Goal: Use online tool/utility

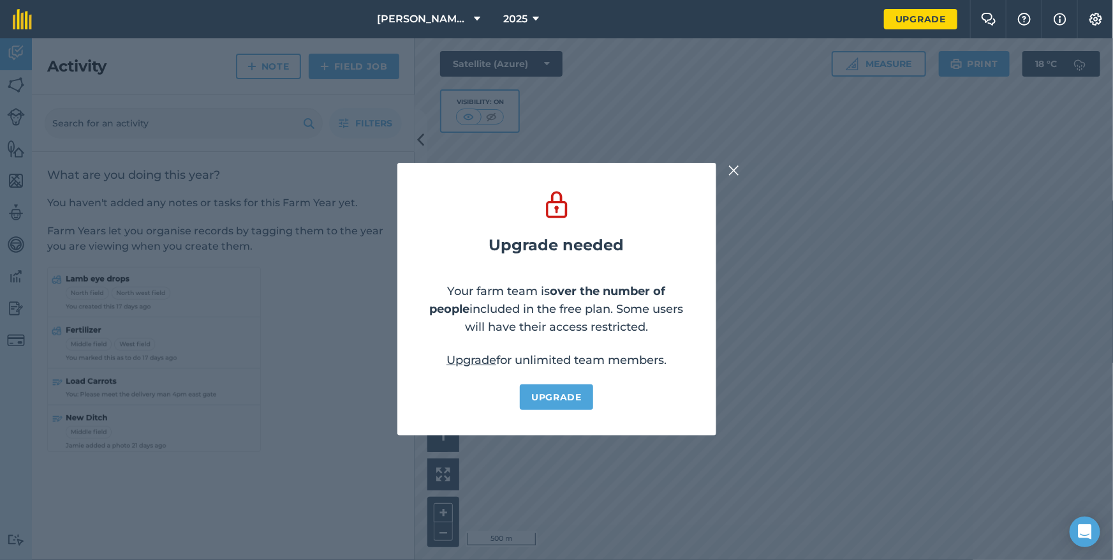
click at [737, 174] on img at bounding box center [734, 170] width 11 height 15
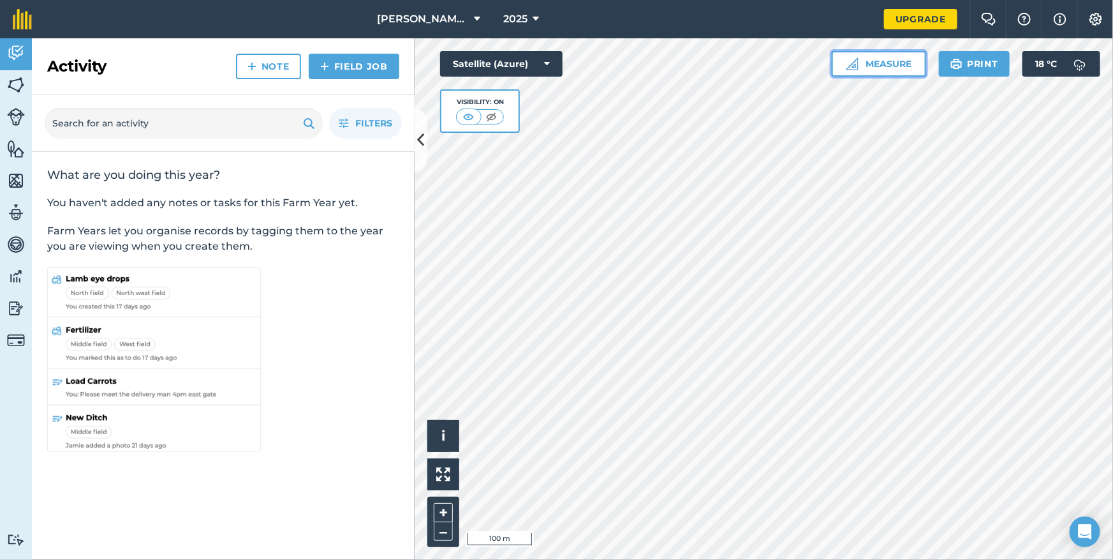
click at [877, 63] on button "Measure" at bounding box center [879, 64] width 94 height 26
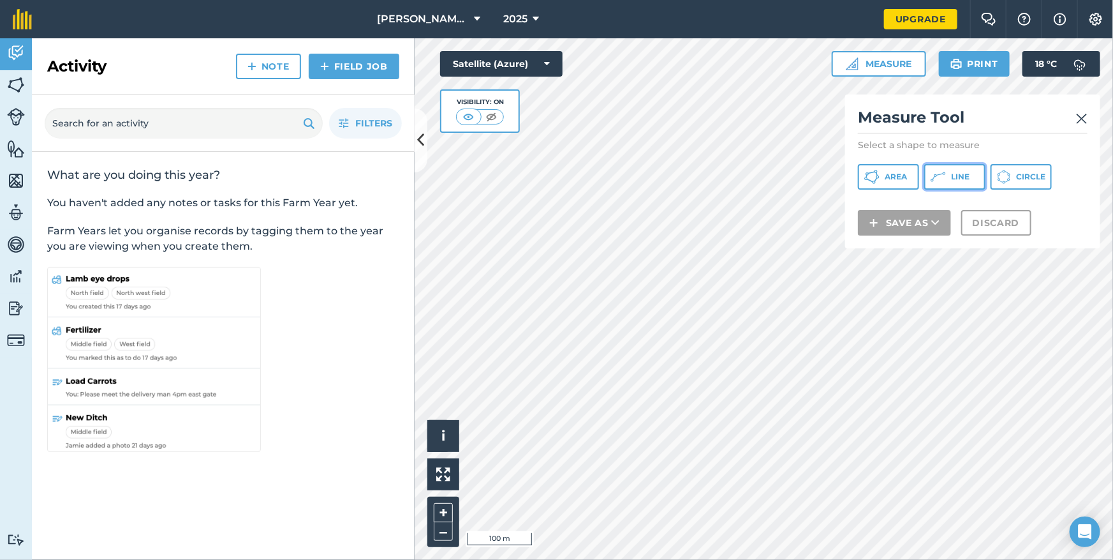
click at [962, 179] on span "Line" at bounding box center [960, 177] width 19 height 10
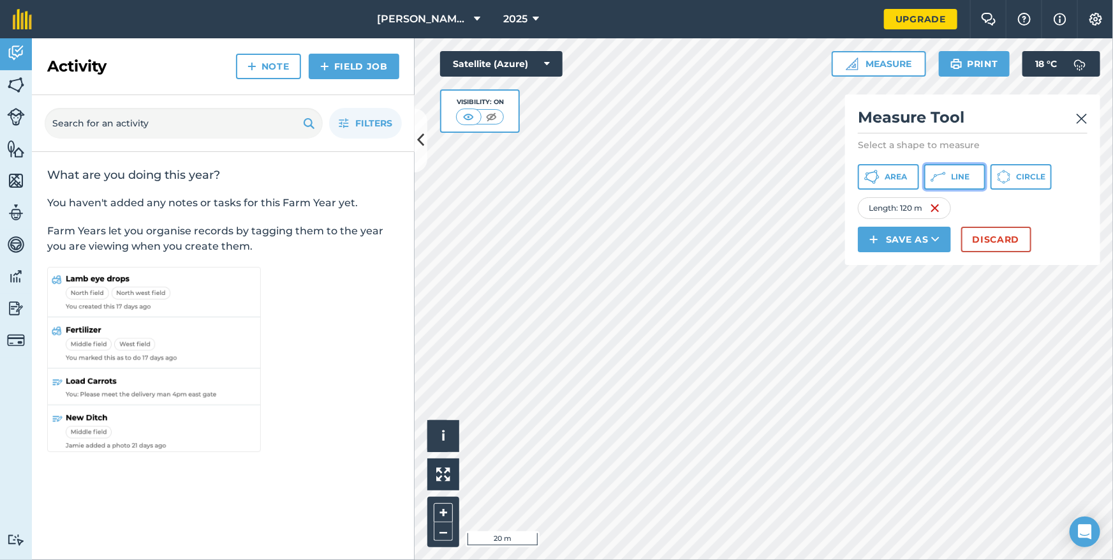
click at [965, 184] on button "Line" at bounding box center [954, 177] width 61 height 26
click at [959, 175] on span "Line" at bounding box center [960, 177] width 19 height 10
click at [385, 383] on div "Activity Fields Livestock Features Maps Team Vehicles Data Reporting Billing Tu…" at bounding box center [556, 298] width 1113 height 521
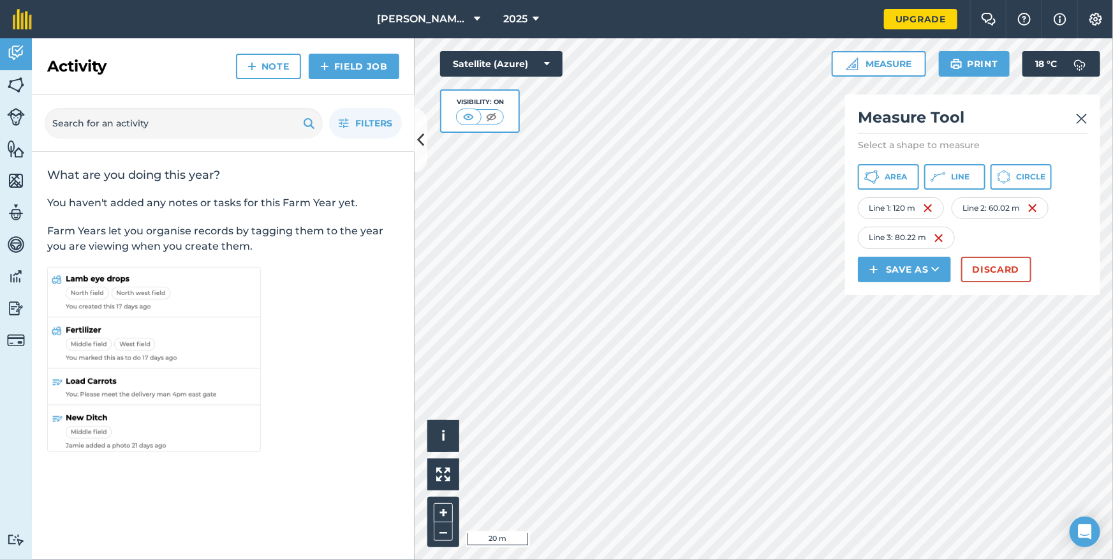
click at [932, 292] on div "Click to start drawing i © 2025 TomTom, Microsoft 20 m + – Satellite (Azure) Vi…" at bounding box center [764, 298] width 699 height 521
click at [963, 175] on span "Line" at bounding box center [960, 177] width 19 height 10
click at [945, 179] on icon at bounding box center [938, 176] width 15 height 15
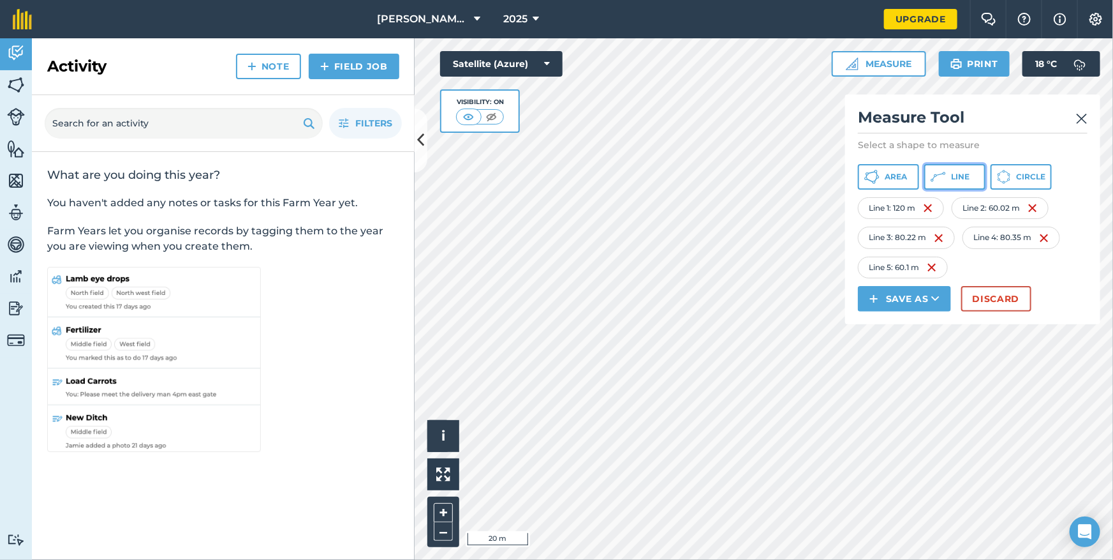
click at [957, 184] on button "Line" at bounding box center [954, 177] width 61 height 26
click at [943, 179] on icon at bounding box center [938, 176] width 15 height 15
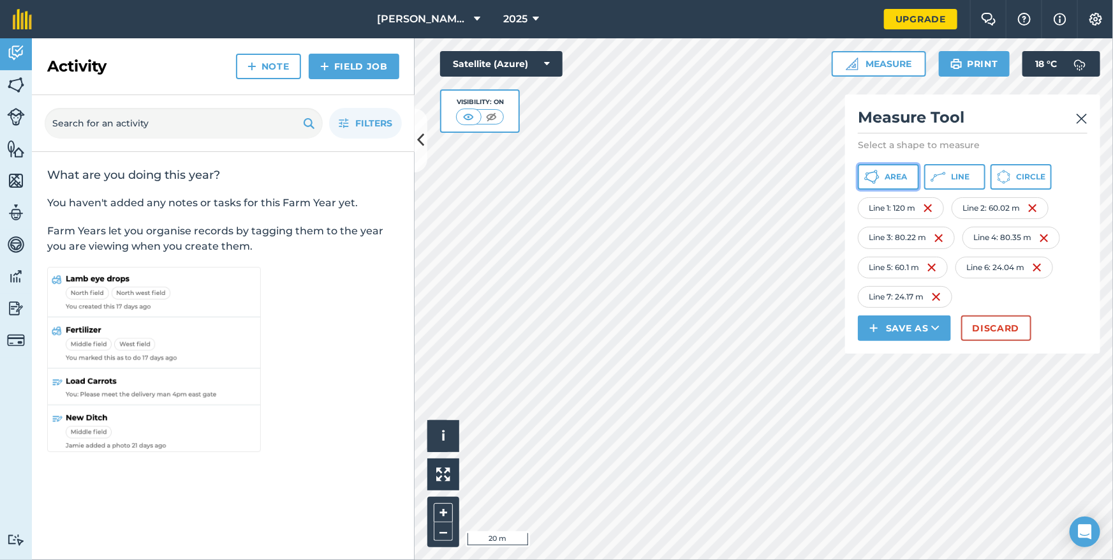
click at [896, 183] on button "Area" at bounding box center [888, 177] width 61 height 26
click at [863, 343] on div "Click to start drawing i © 2025 TomTom, Microsoft 20 m + – Satellite (Azure) Vi…" at bounding box center [764, 298] width 699 height 521
click at [939, 238] on img at bounding box center [939, 237] width 10 height 15
click at [940, 265] on img at bounding box center [939, 267] width 10 height 15
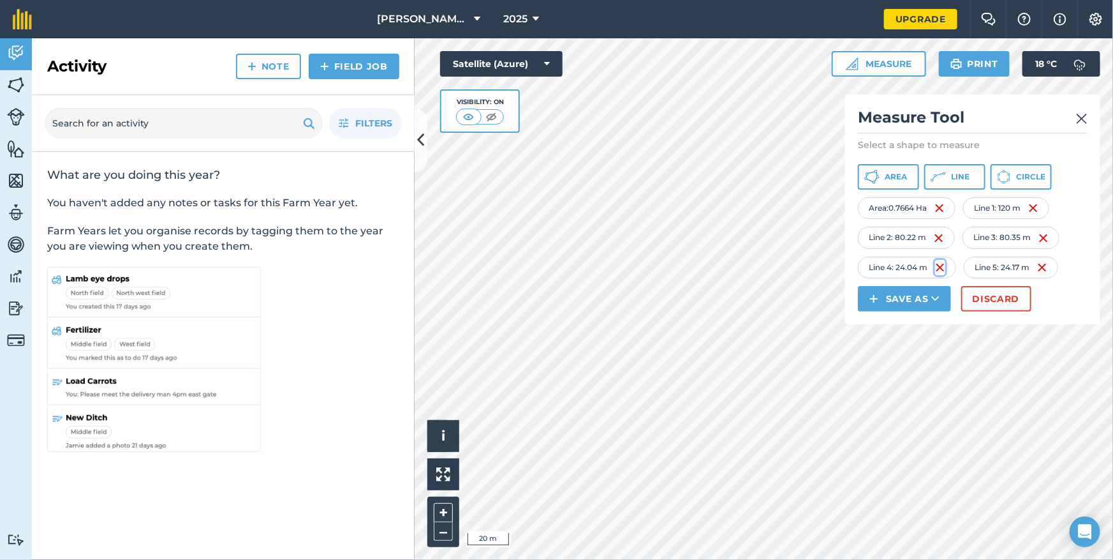
click at [942, 266] on img at bounding box center [940, 267] width 10 height 15
click at [938, 266] on img at bounding box center [937, 267] width 10 height 15
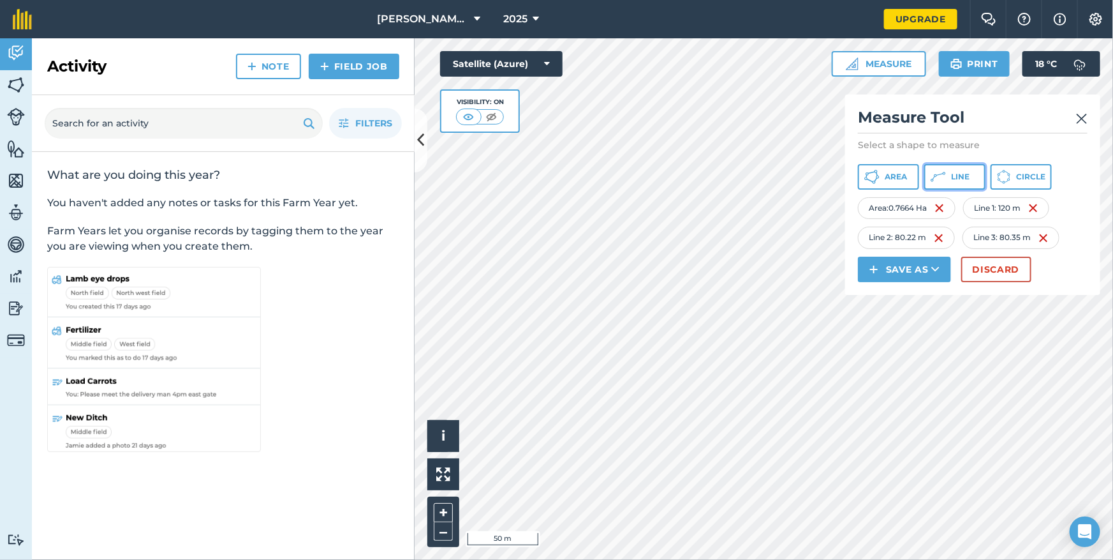
click at [942, 181] on icon at bounding box center [938, 176] width 15 height 15
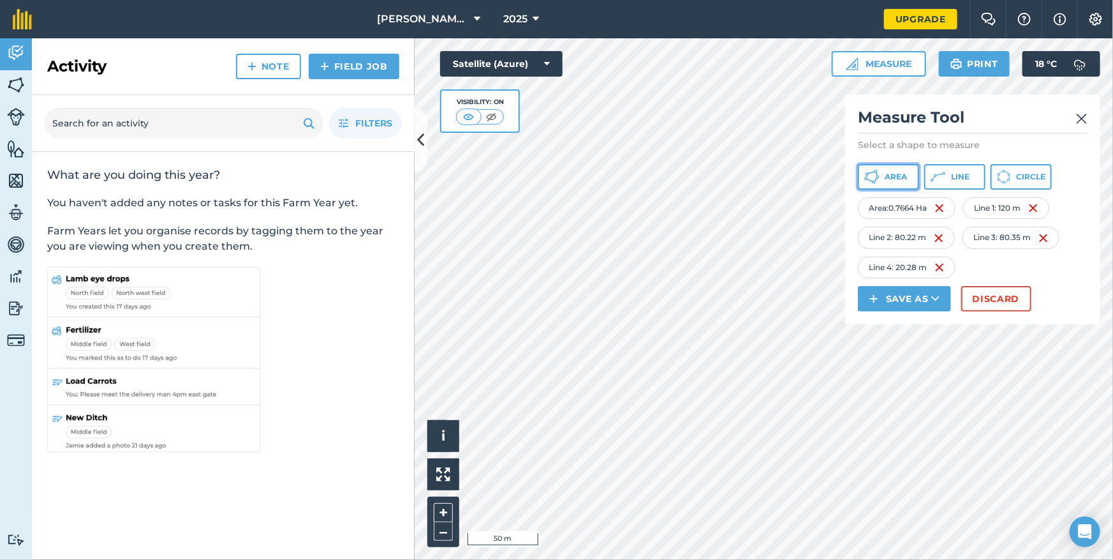
click at [880, 179] on button "Area" at bounding box center [888, 177] width 61 height 26
click at [1058, 209] on img at bounding box center [1054, 207] width 10 height 15
click at [901, 179] on span "Area" at bounding box center [896, 177] width 22 height 10
click at [958, 175] on span "Line" at bounding box center [960, 177] width 19 height 10
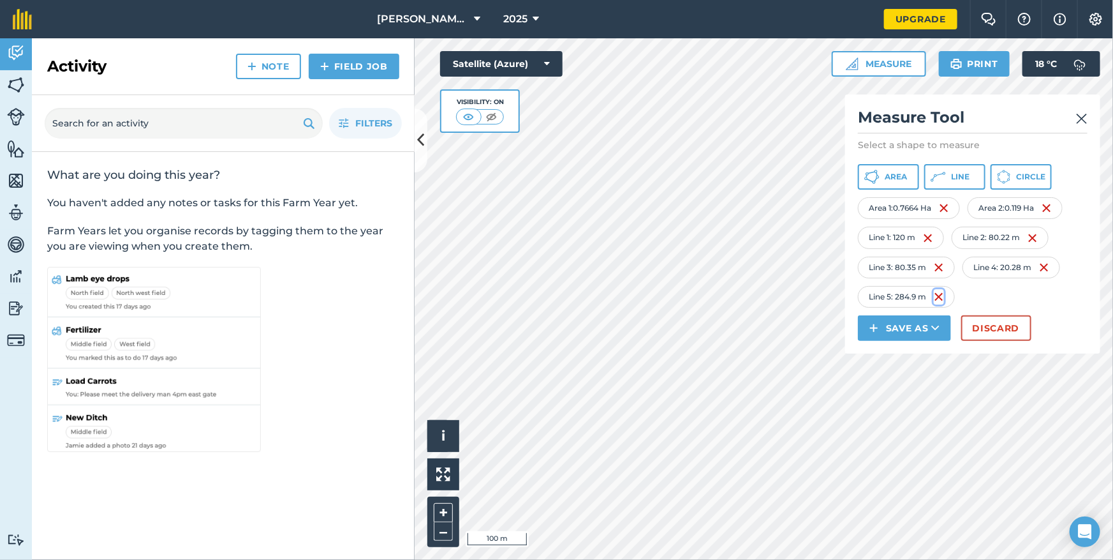
click at [938, 296] on img at bounding box center [939, 296] width 10 height 15
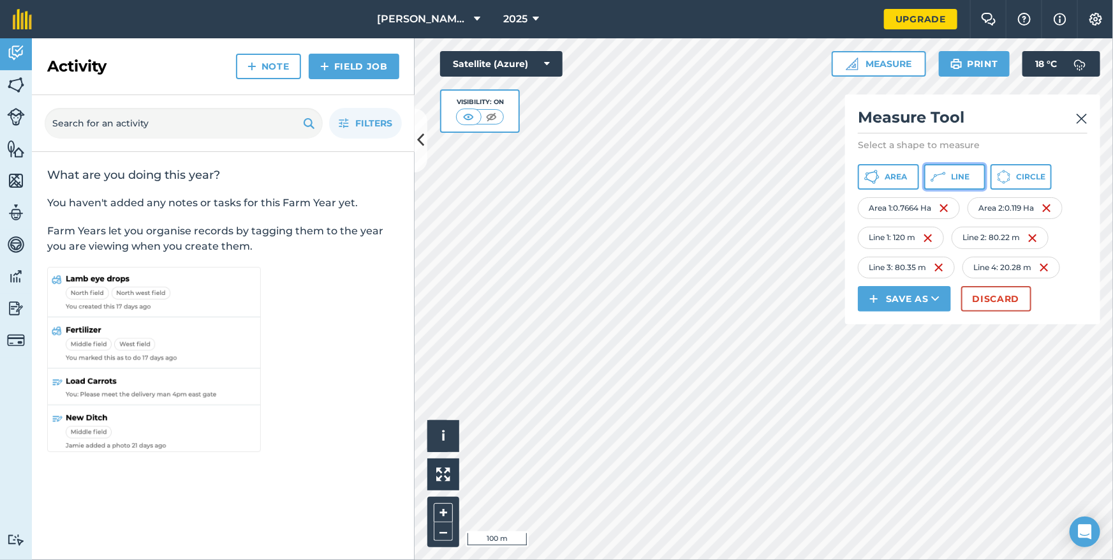
click at [953, 173] on span "Line" at bounding box center [960, 177] width 19 height 10
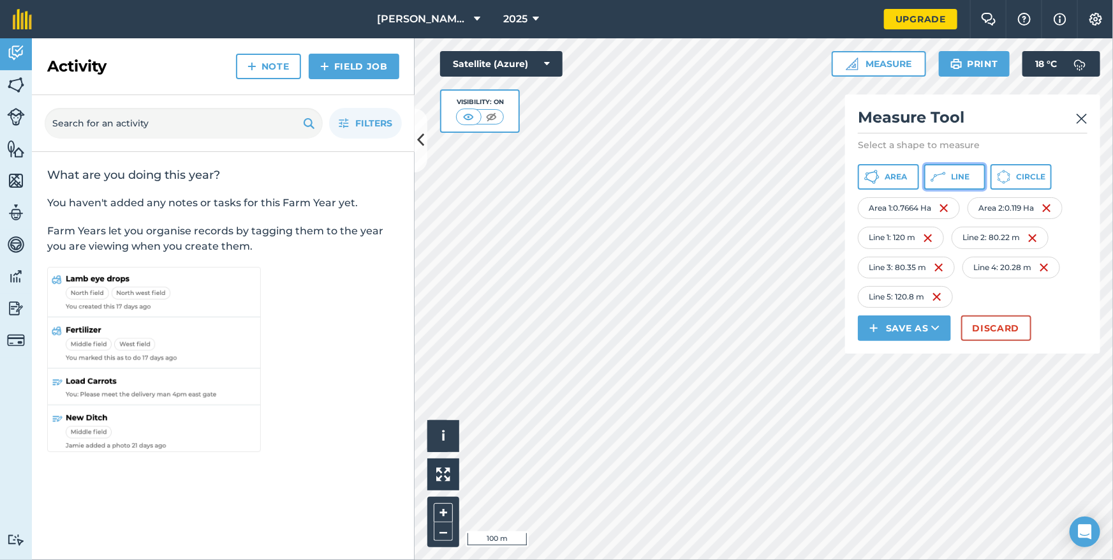
click at [944, 180] on icon at bounding box center [938, 176] width 15 height 15
click at [944, 177] on icon at bounding box center [938, 176] width 15 height 15
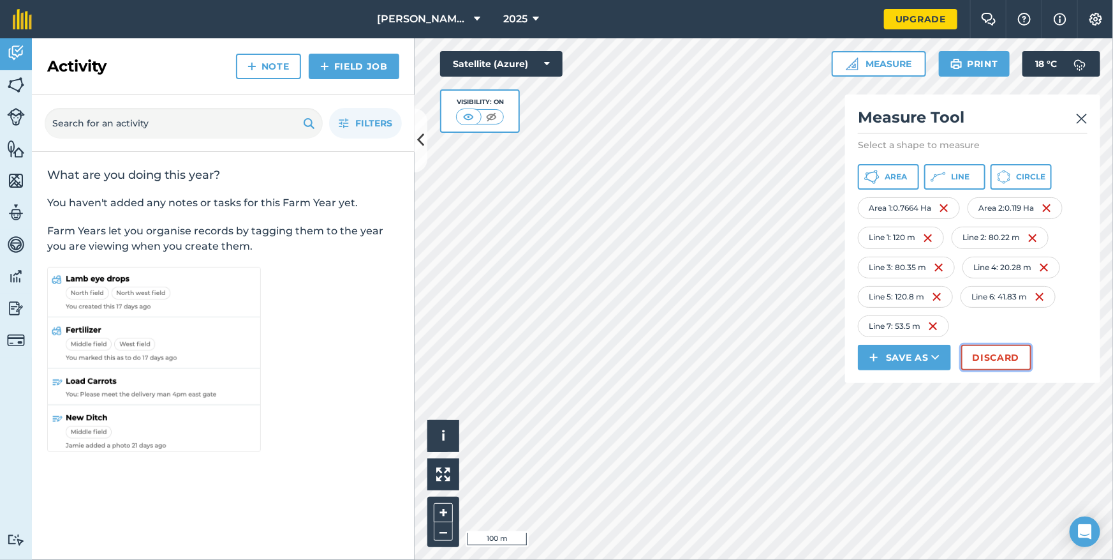
click at [995, 357] on button "Discard" at bounding box center [996, 358] width 70 height 26
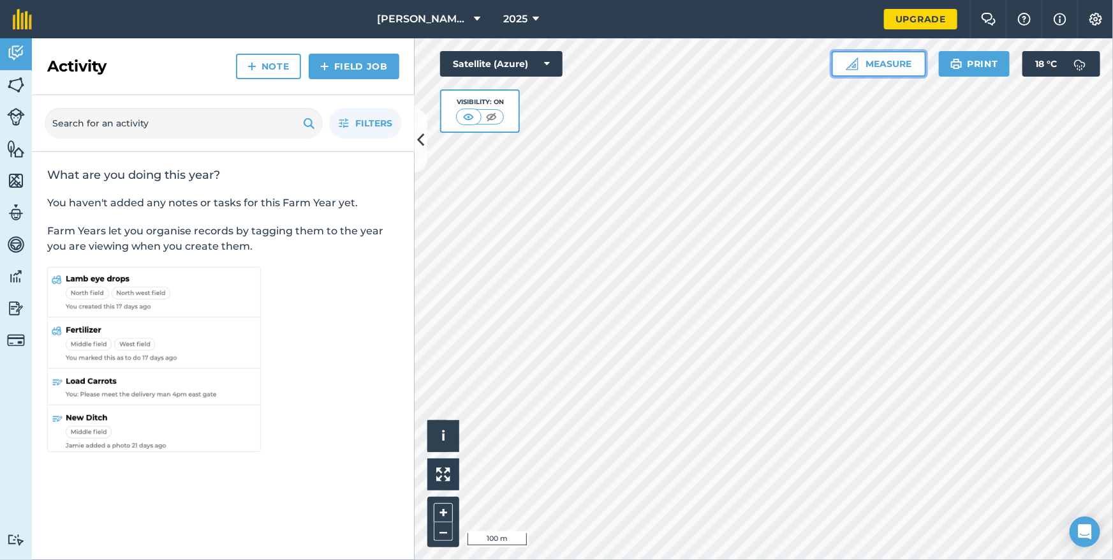
click at [905, 66] on button "Measure" at bounding box center [879, 64] width 94 height 26
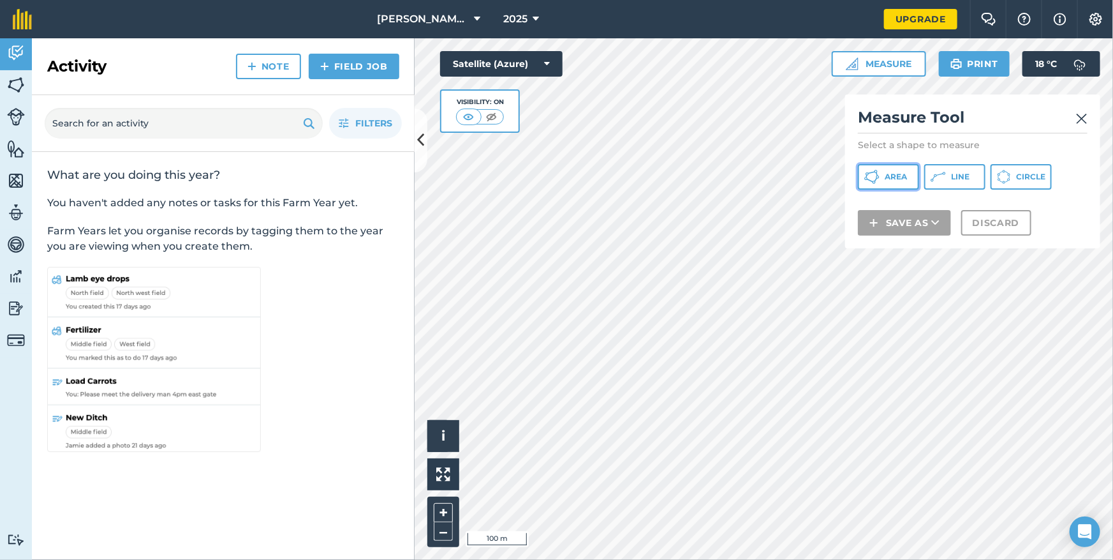
click at [880, 174] on icon at bounding box center [871, 176] width 15 height 15
